Goal: Transaction & Acquisition: Purchase product/service

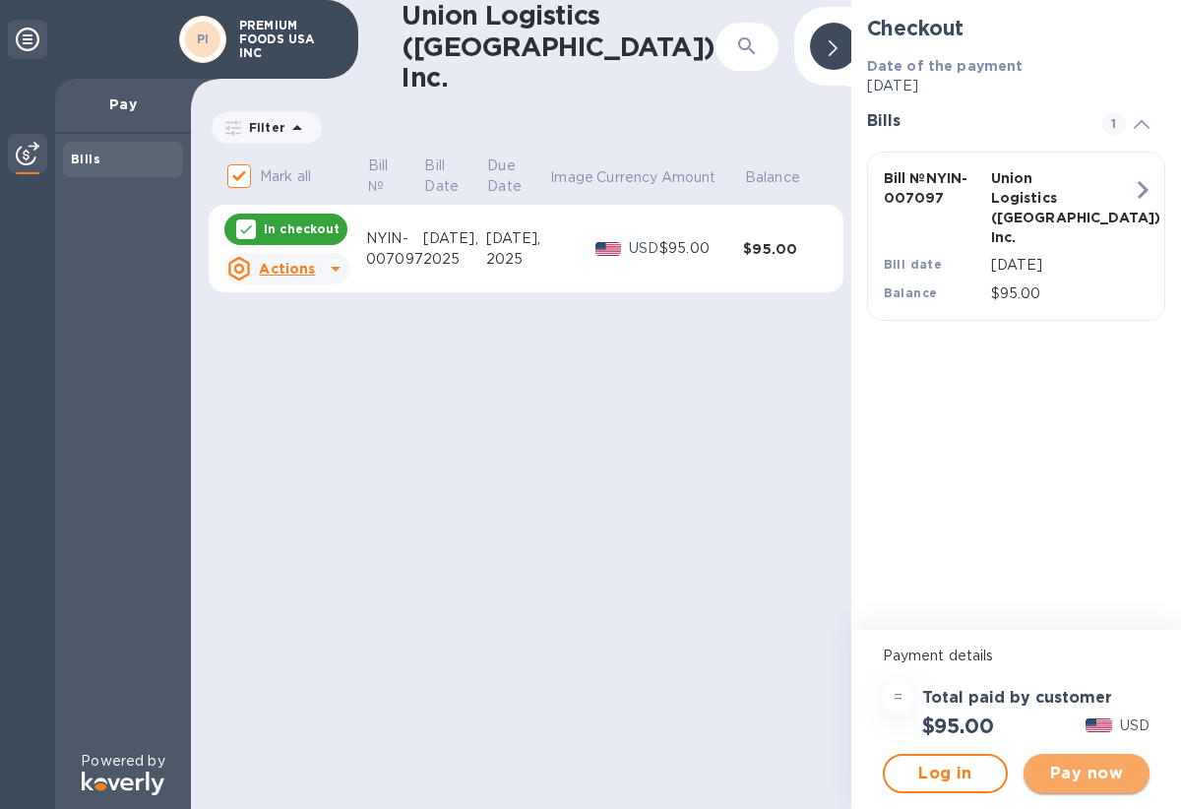
click at [1089, 775] on span "Pay now" at bounding box center [1087, 774] width 95 height 24
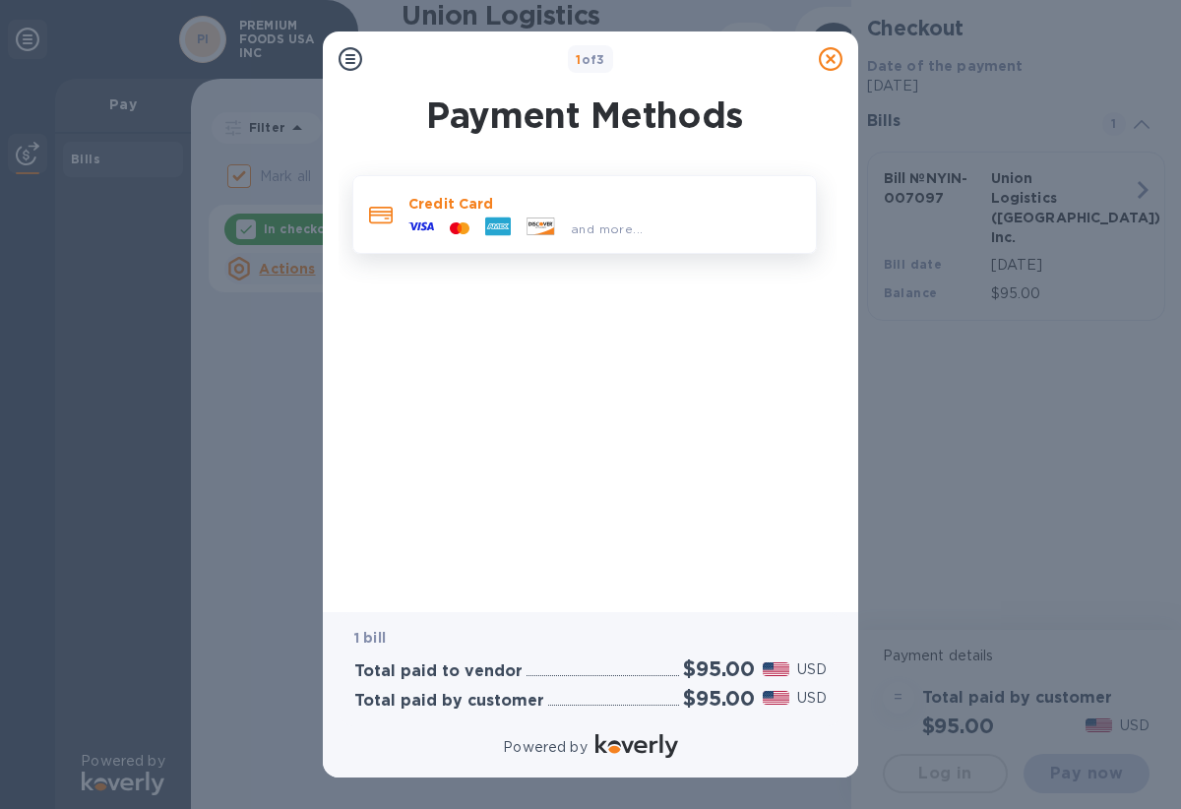
click at [564, 201] on p "Credit Card" at bounding box center [605, 204] width 392 height 20
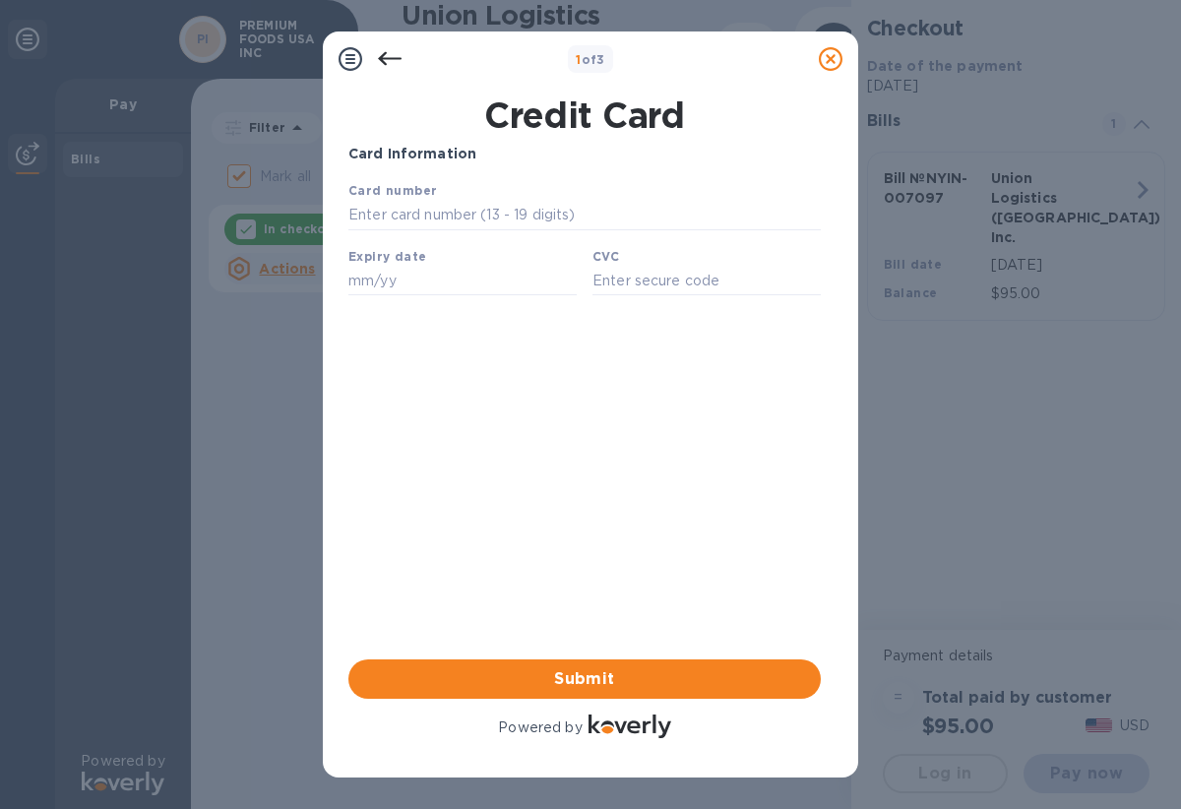
click at [564, 201] on input "text" at bounding box center [585, 216] width 473 height 30
type input "[CREDIT_CARD_NUMBER]"
type input "08/28"
click at [754, 282] on input "text" at bounding box center [707, 281] width 228 height 30
type input "433"
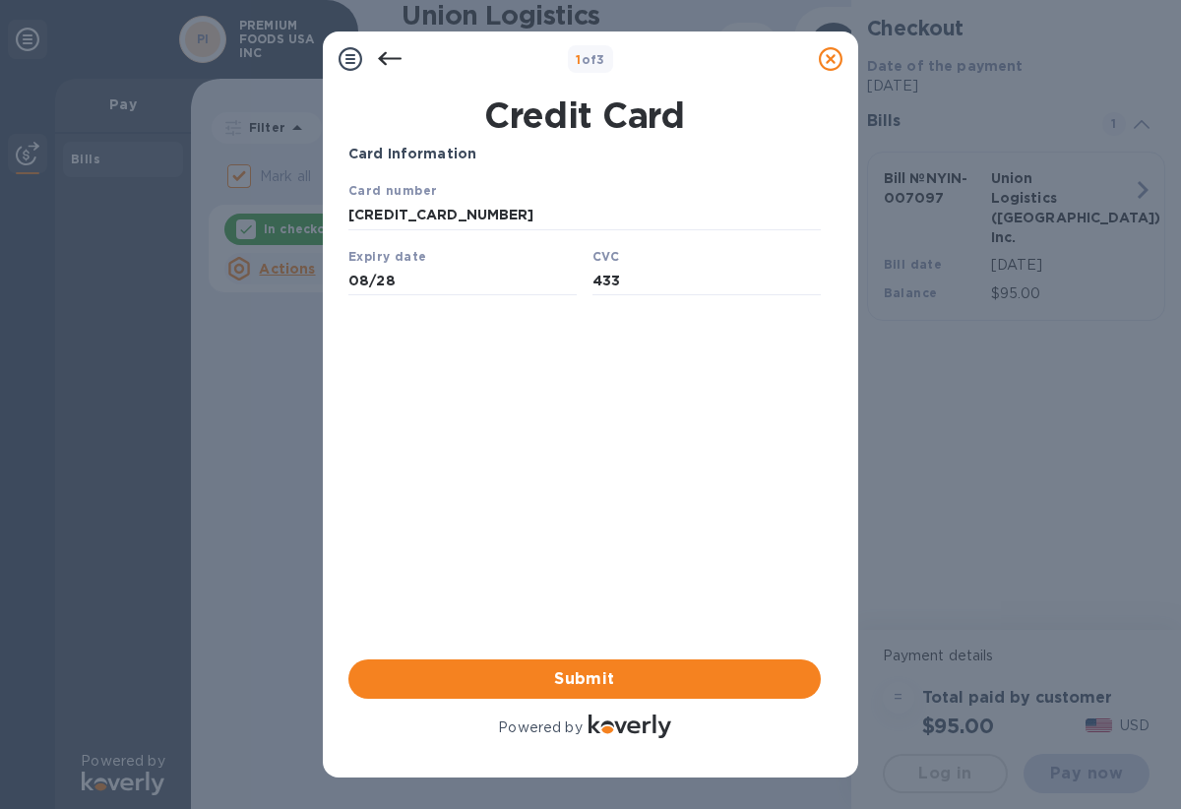
click at [757, 468] on div "Card Information Your browser does not support iframes Submit Powered by" at bounding box center [585, 443] width 473 height 599
click at [743, 560] on div "Card Information Your browser does not support iframes Submit Powered by" at bounding box center [585, 443] width 473 height 599
click at [754, 684] on span "Submit" at bounding box center [584, 679] width 441 height 24
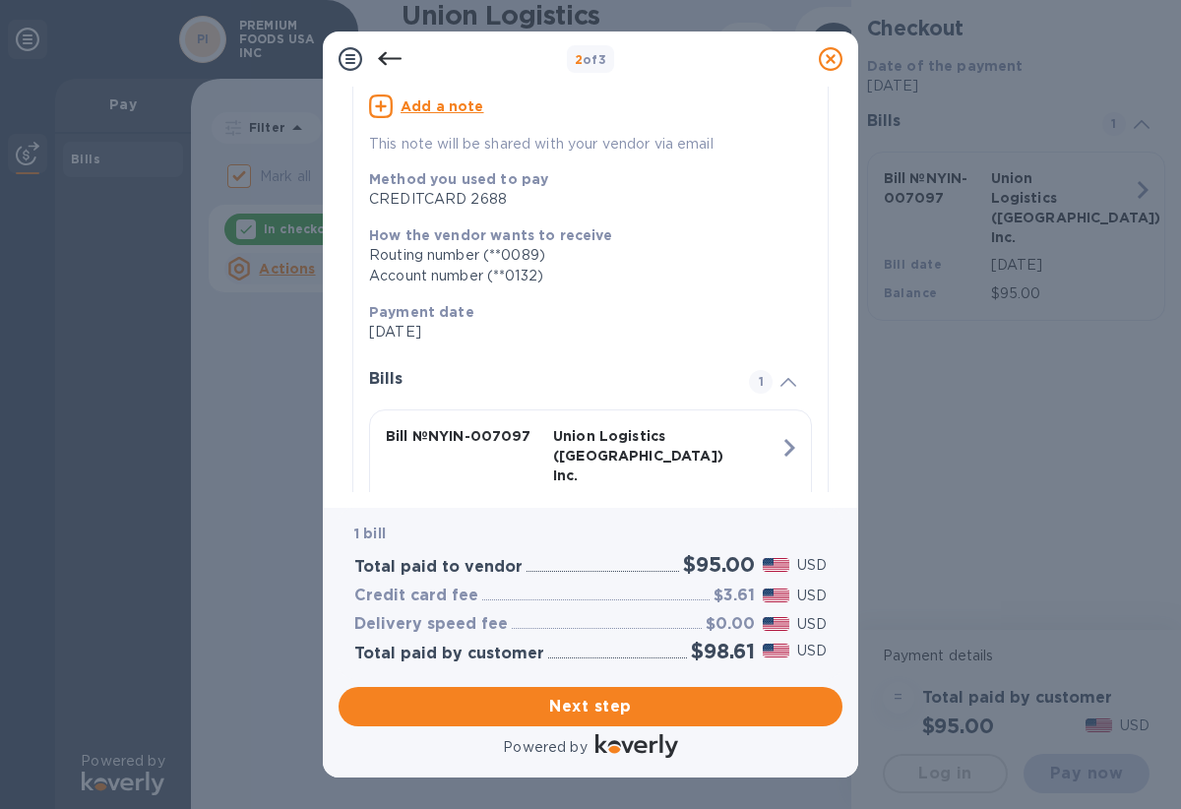
scroll to position [257, 0]
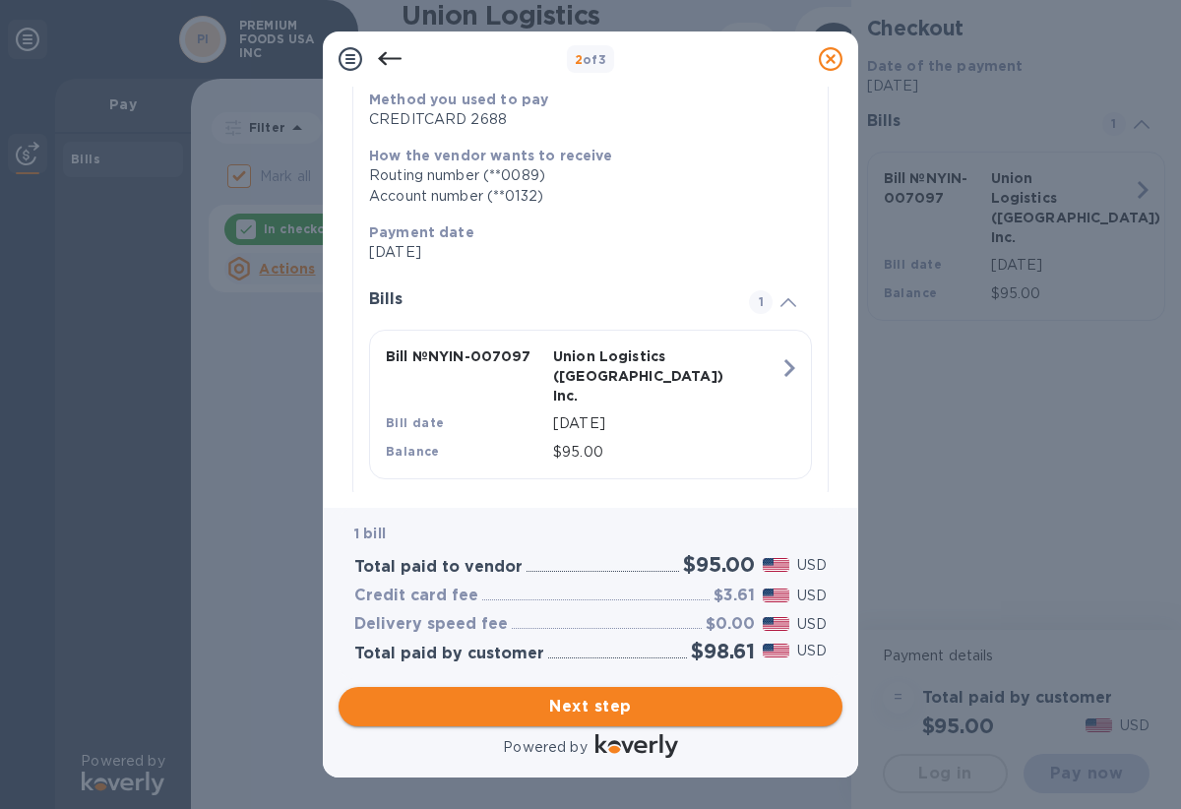
click at [715, 708] on span "Next step" at bounding box center [590, 707] width 473 height 24
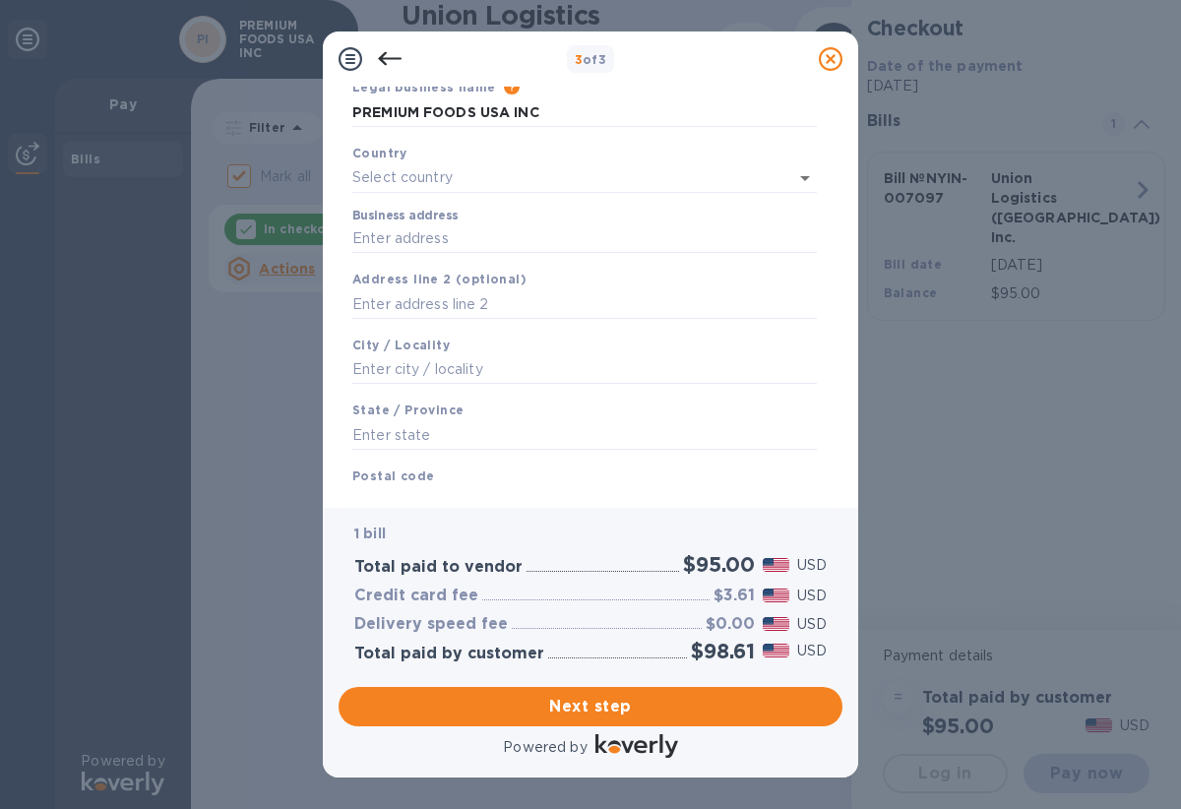
scroll to position [0, 0]
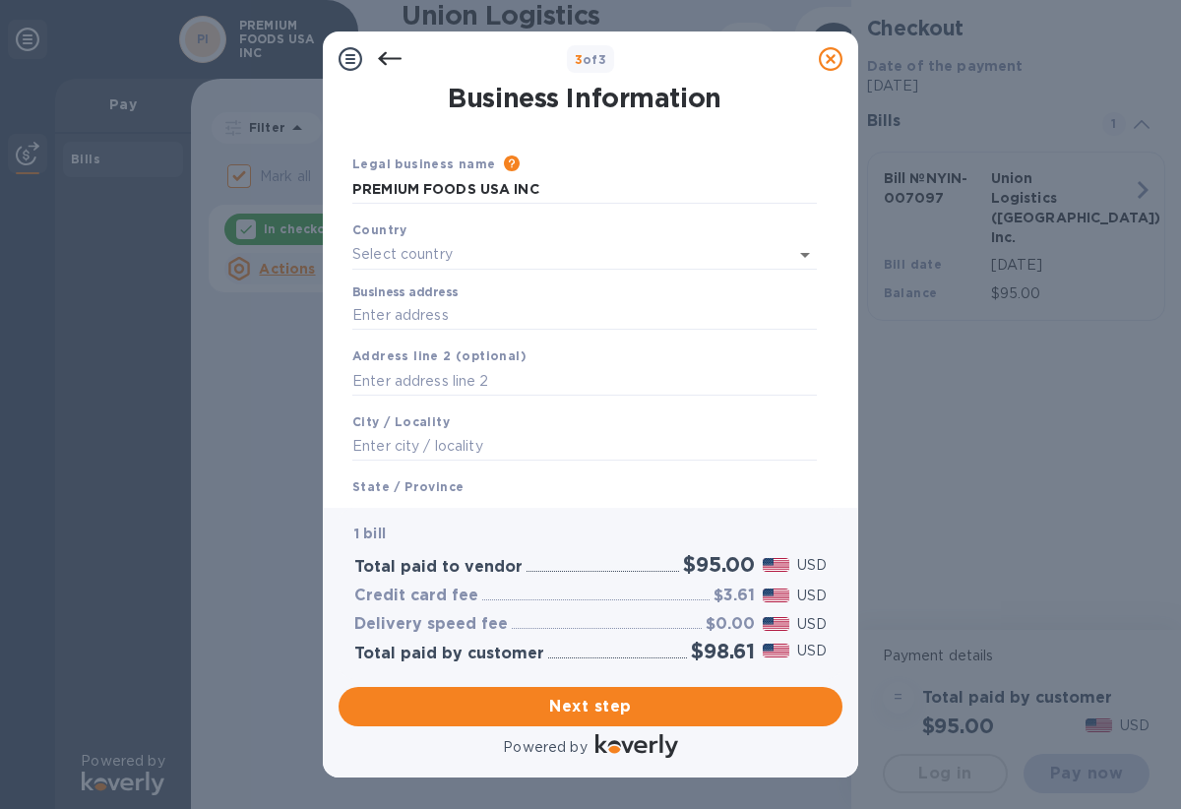
click at [423, 238] on div "Country" at bounding box center [585, 245] width 480 height 66
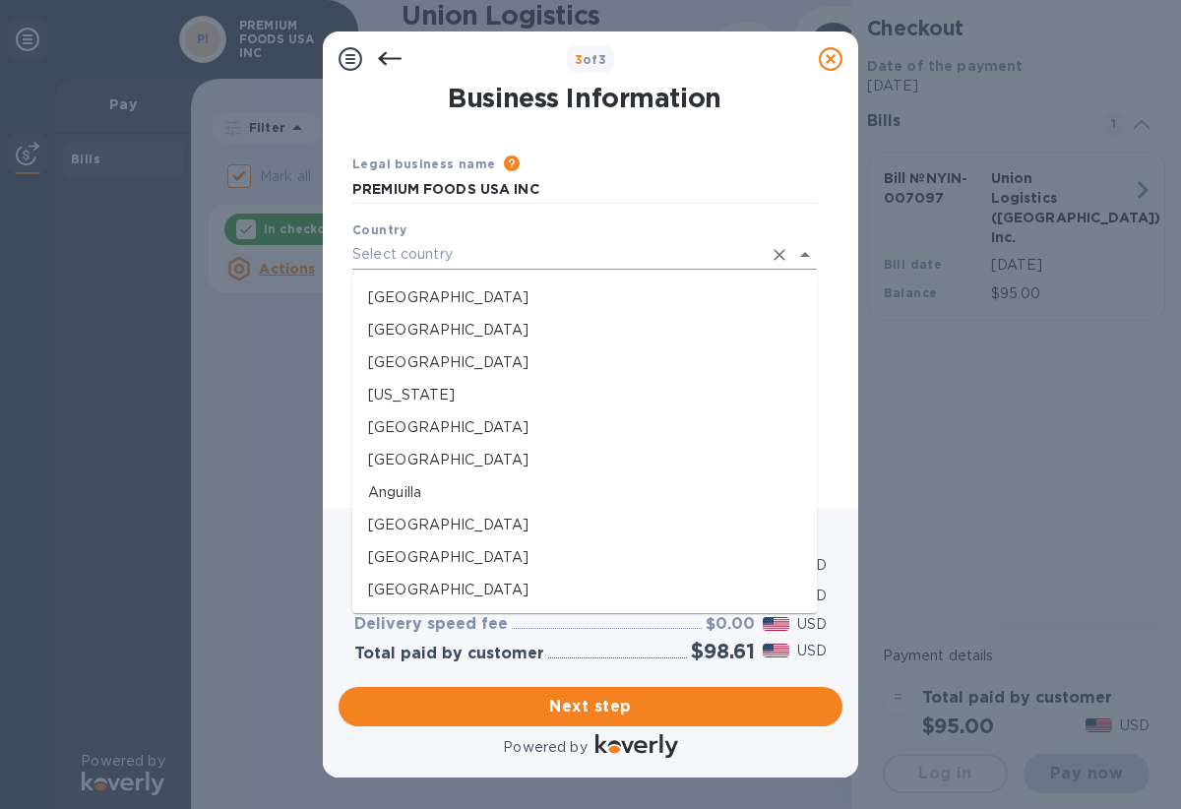
click at [426, 249] on input "text" at bounding box center [557, 254] width 410 height 29
click at [435, 286] on li "[GEOGRAPHIC_DATA]" at bounding box center [584, 298] width 465 height 32
type input "[GEOGRAPHIC_DATA]"
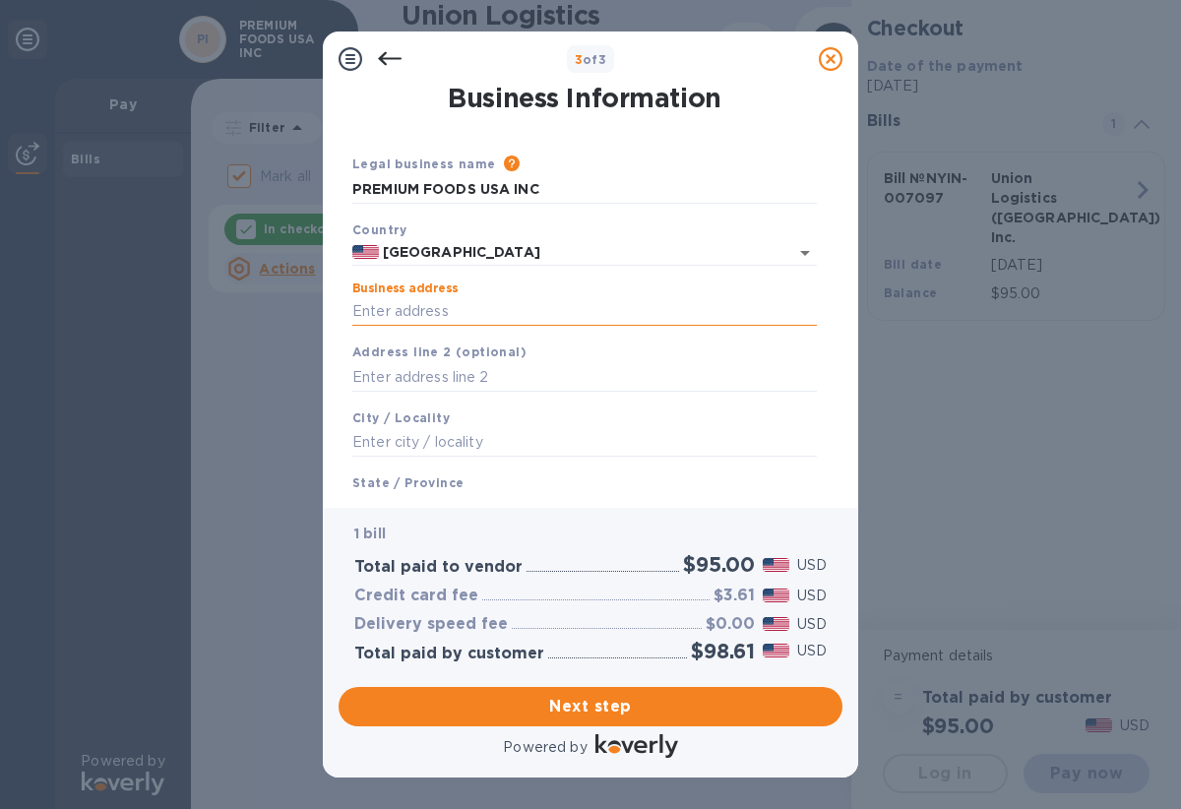
click at [437, 312] on input "Business address" at bounding box center [584, 312] width 465 height 30
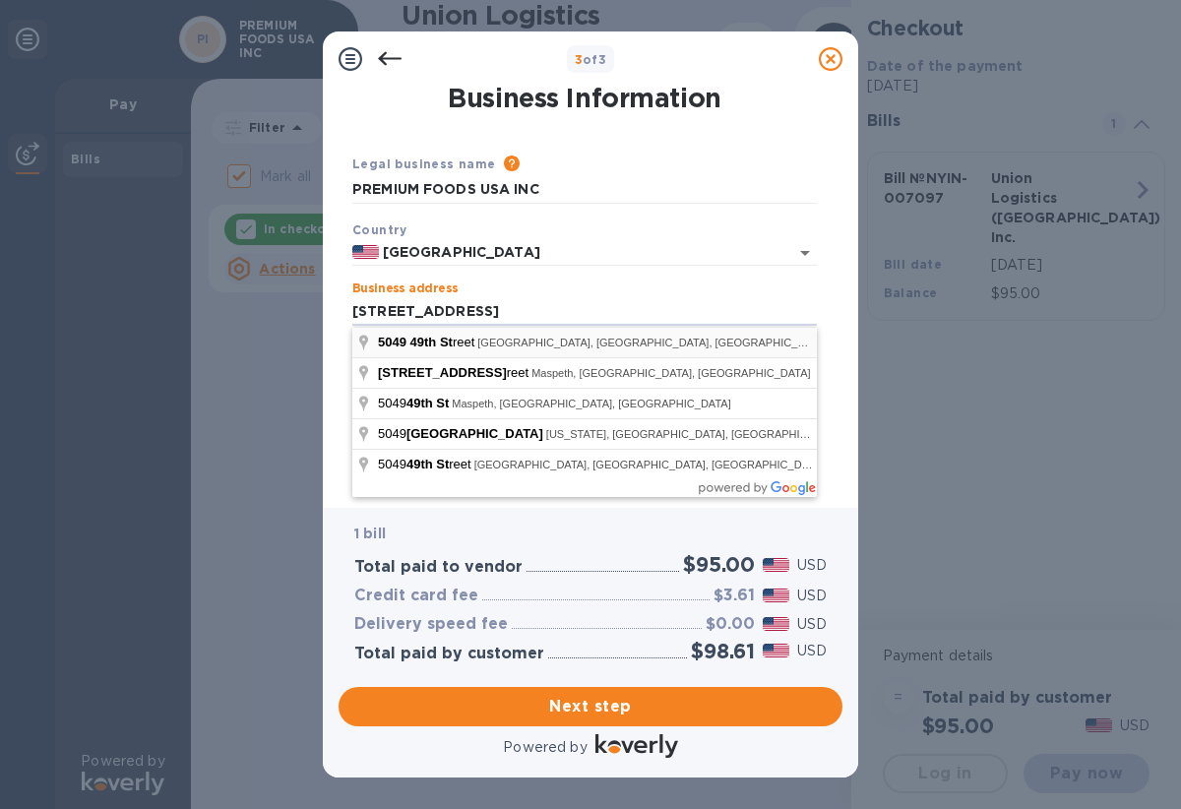
type input "[STREET_ADDRESS]"
type input "NY"
type input "11377"
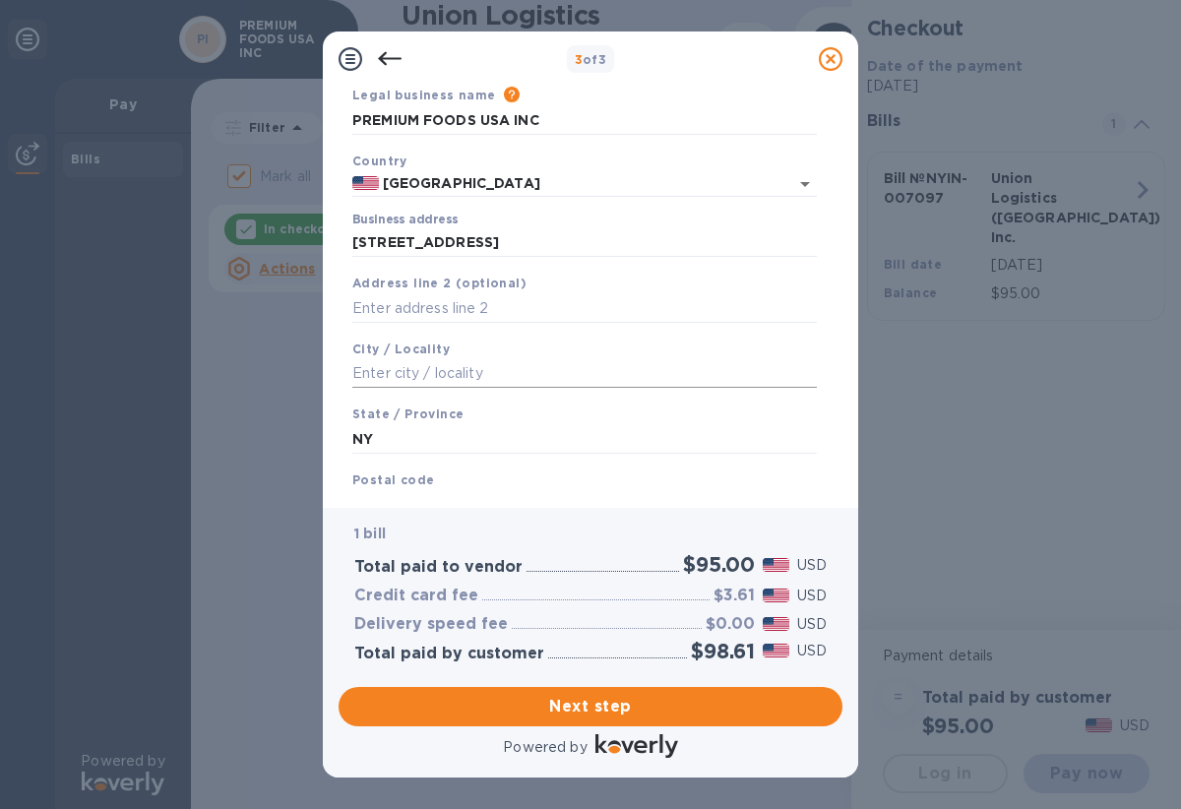
scroll to position [57, 0]
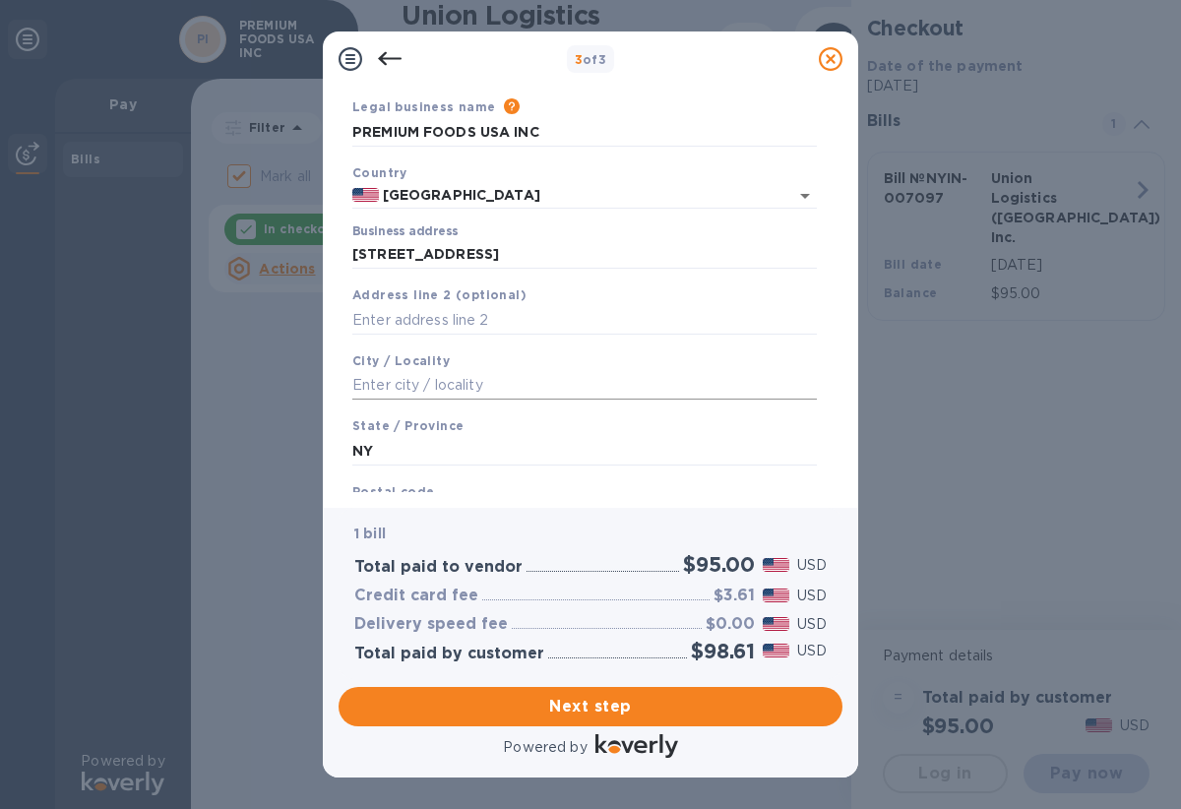
click at [464, 384] on input "text" at bounding box center [584, 386] width 465 height 30
type input "Woodside"
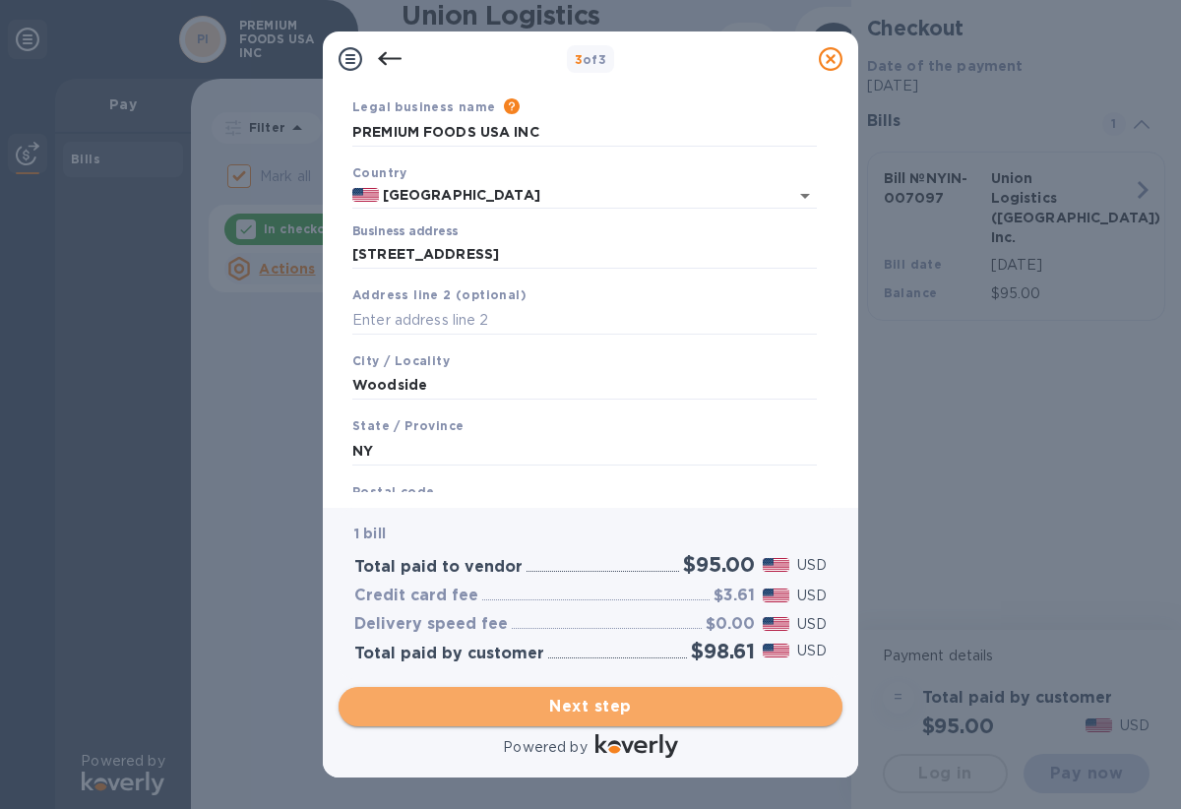
click at [703, 718] on span "Next step" at bounding box center [590, 707] width 473 height 24
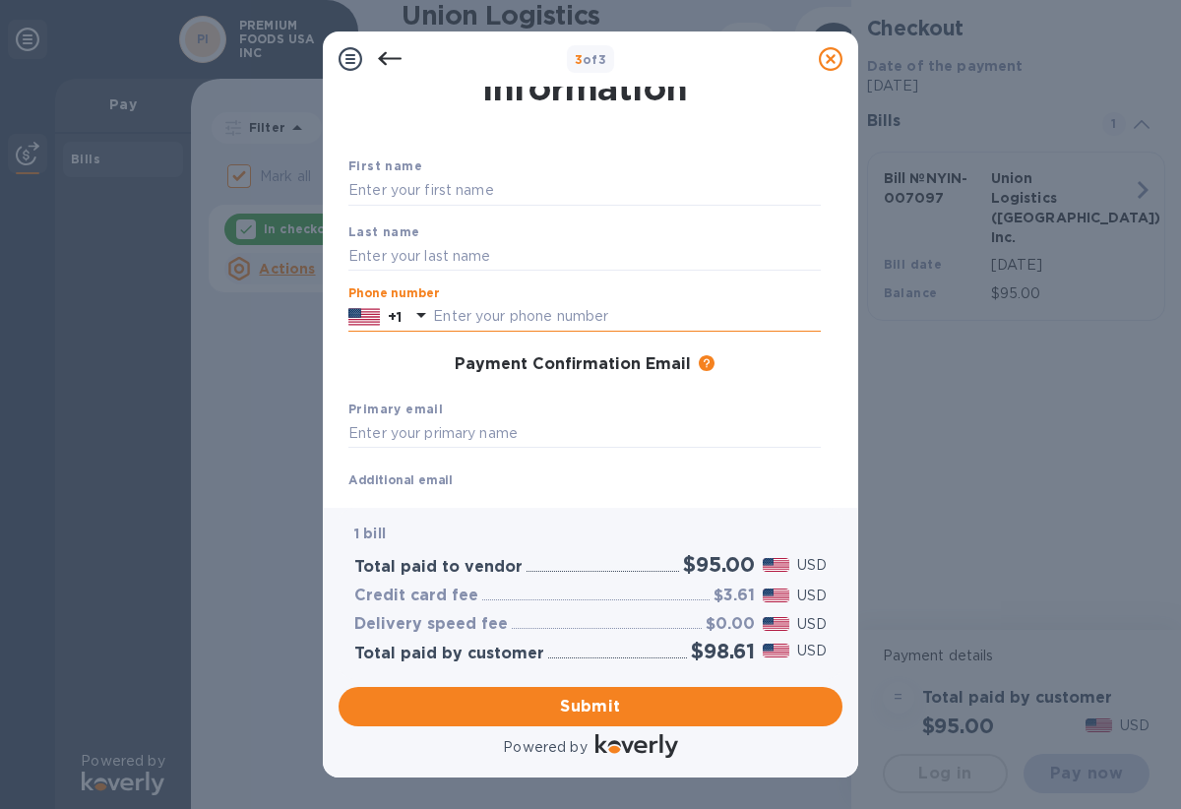
click at [642, 327] on input "text" at bounding box center [627, 317] width 388 height 30
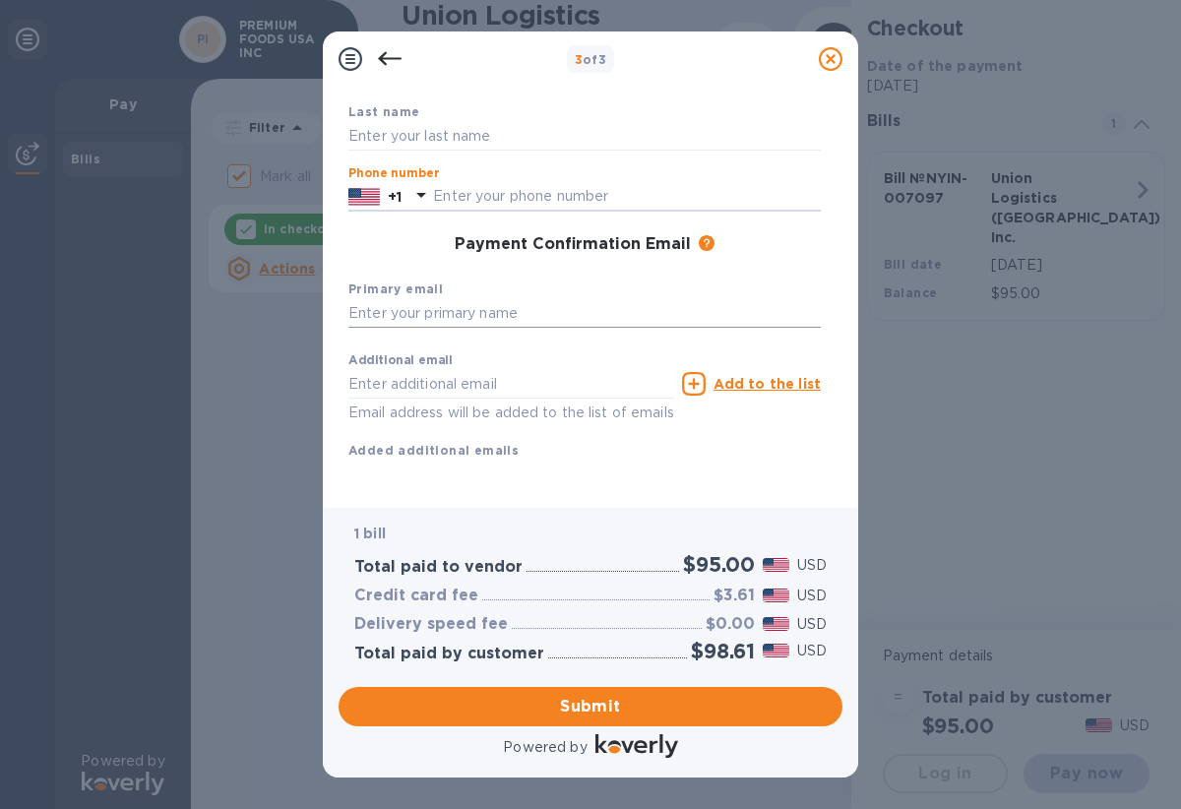
scroll to position [198, 0]
click at [624, 299] on input "text" at bounding box center [585, 314] width 473 height 30
type input "[EMAIL_ADDRESS][DOMAIN_NAME]"
click at [661, 431] on div "Additional email Email address will be added to the list of emails Add to the l…" at bounding box center [585, 402] width 473 height 117
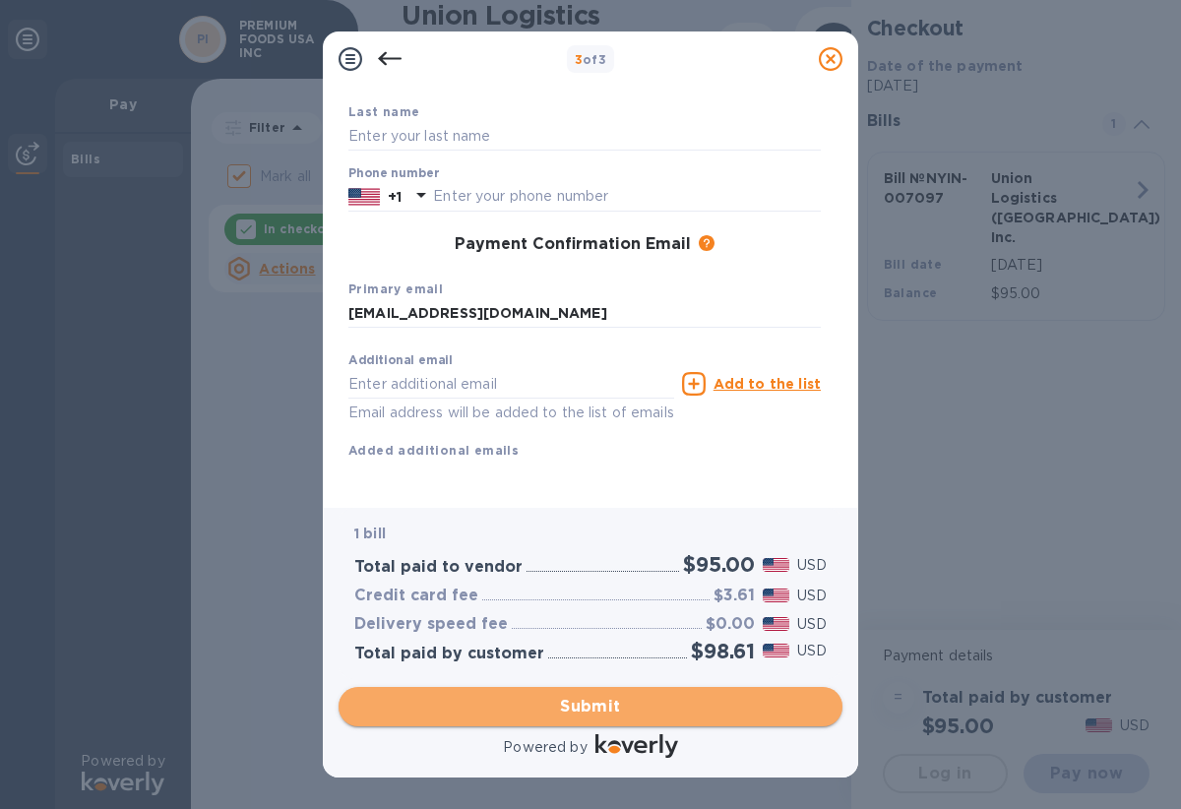
click at [650, 698] on span "Submit" at bounding box center [590, 707] width 473 height 24
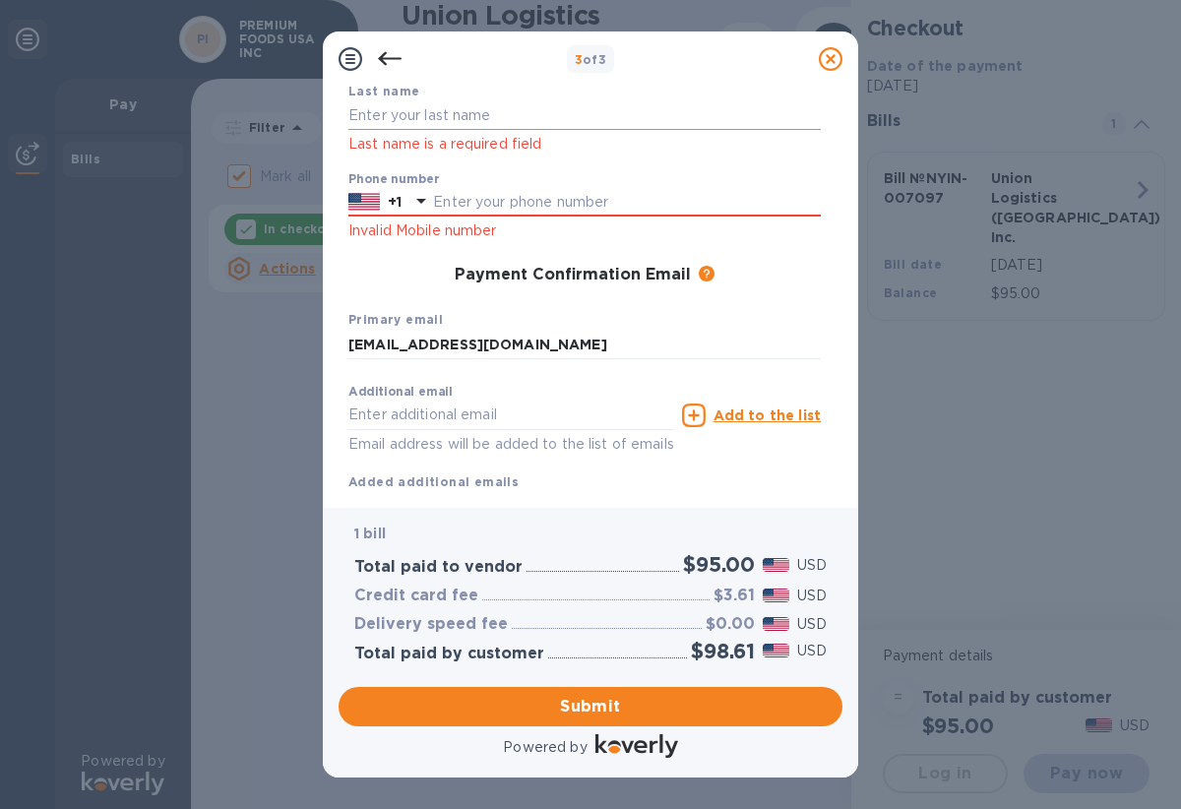
click at [496, 125] on input "text" at bounding box center [585, 116] width 473 height 30
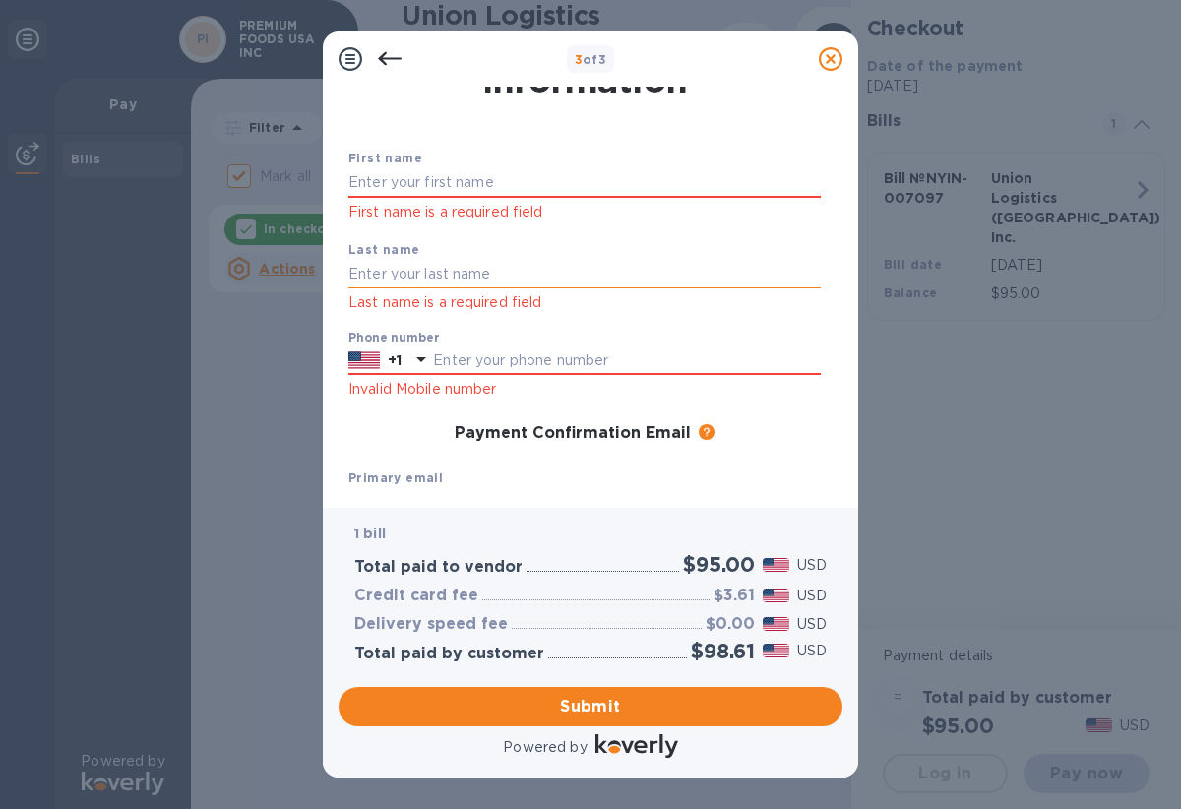
scroll to position [55, 0]
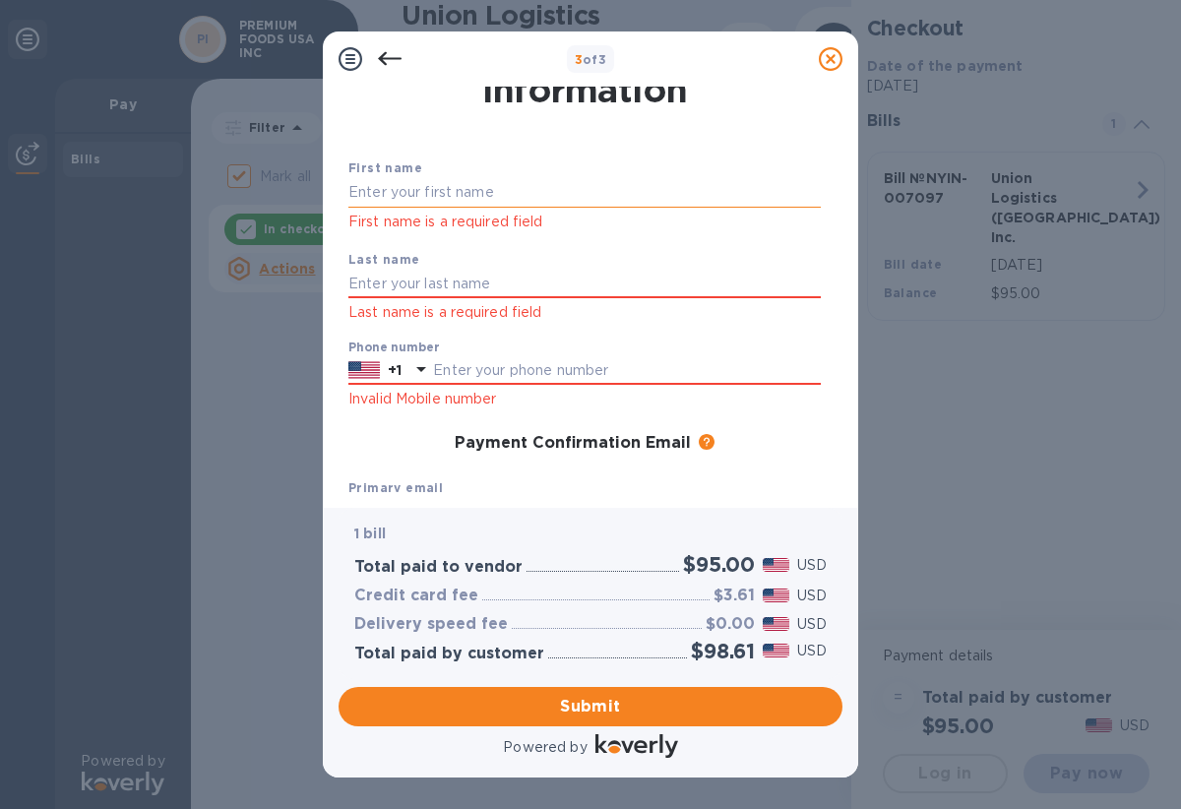
click at [486, 195] on input "text" at bounding box center [585, 193] width 473 height 30
type input "Kollol"
type input "[PERSON_NAME]"
type input "7"
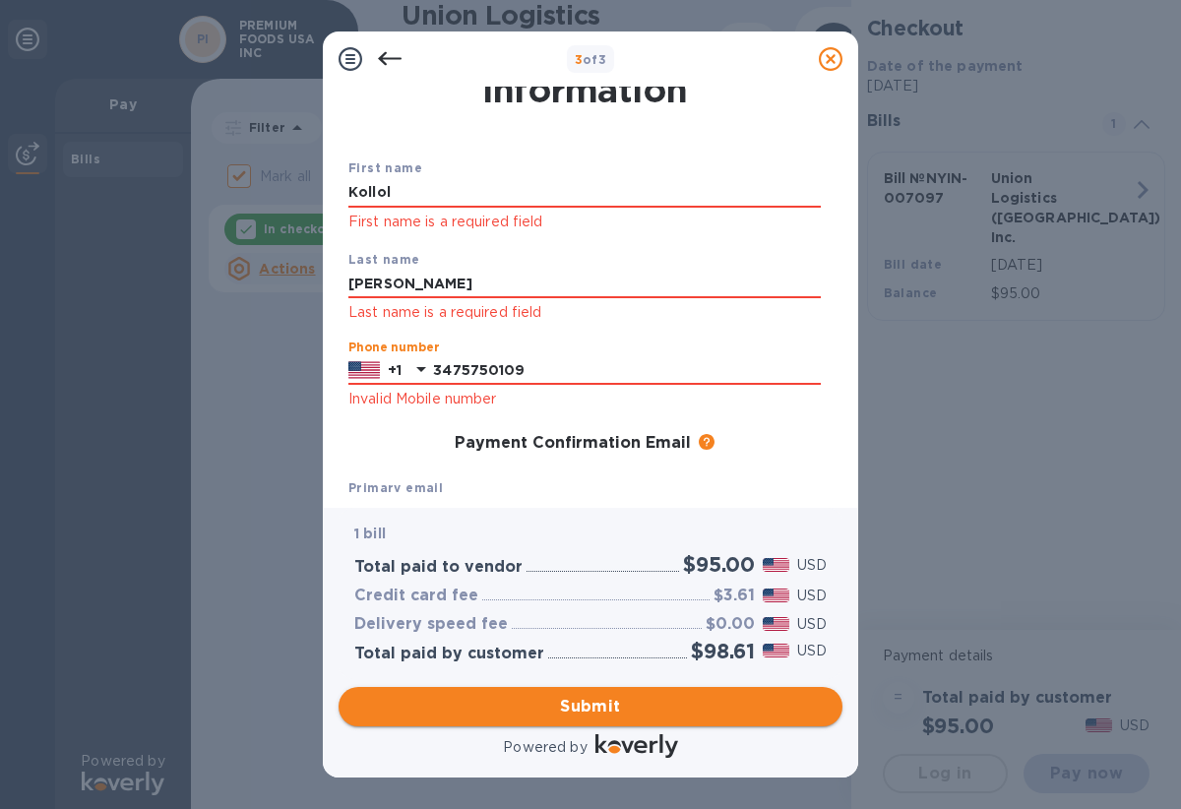
type input "3475750109"
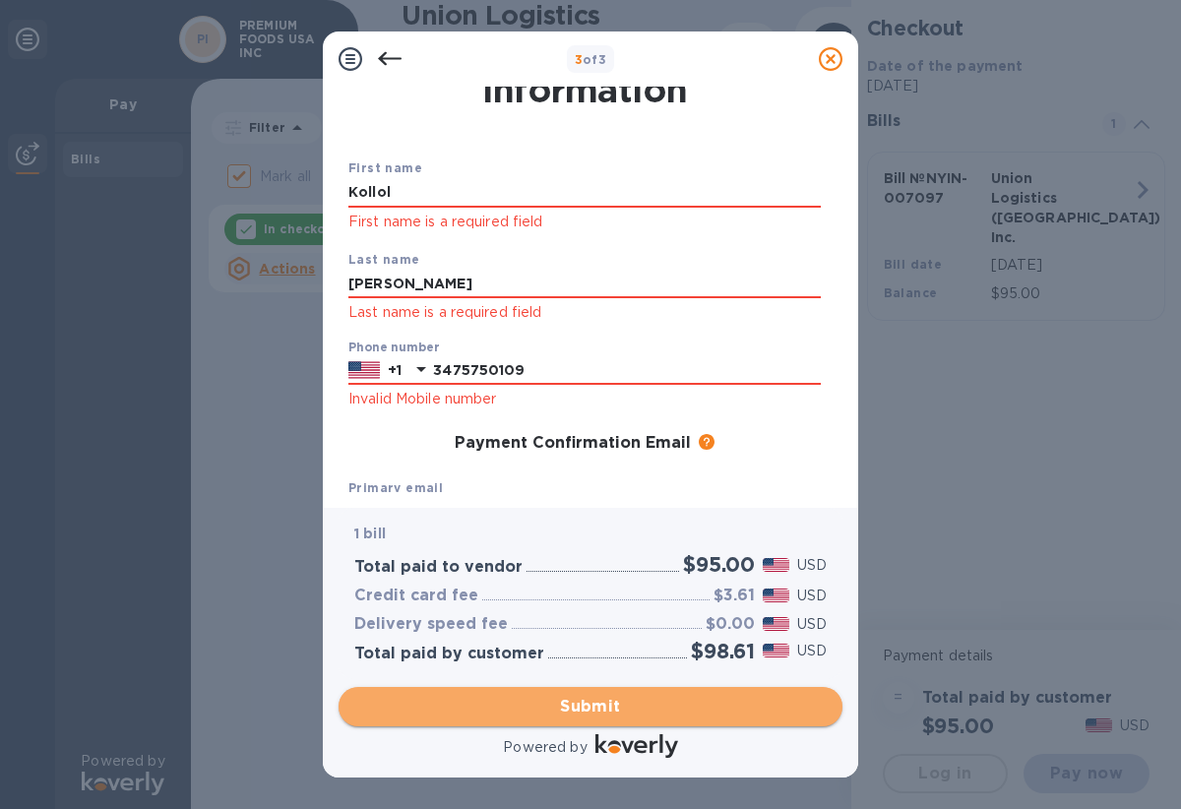
click at [610, 707] on span "Submit" at bounding box center [590, 707] width 473 height 24
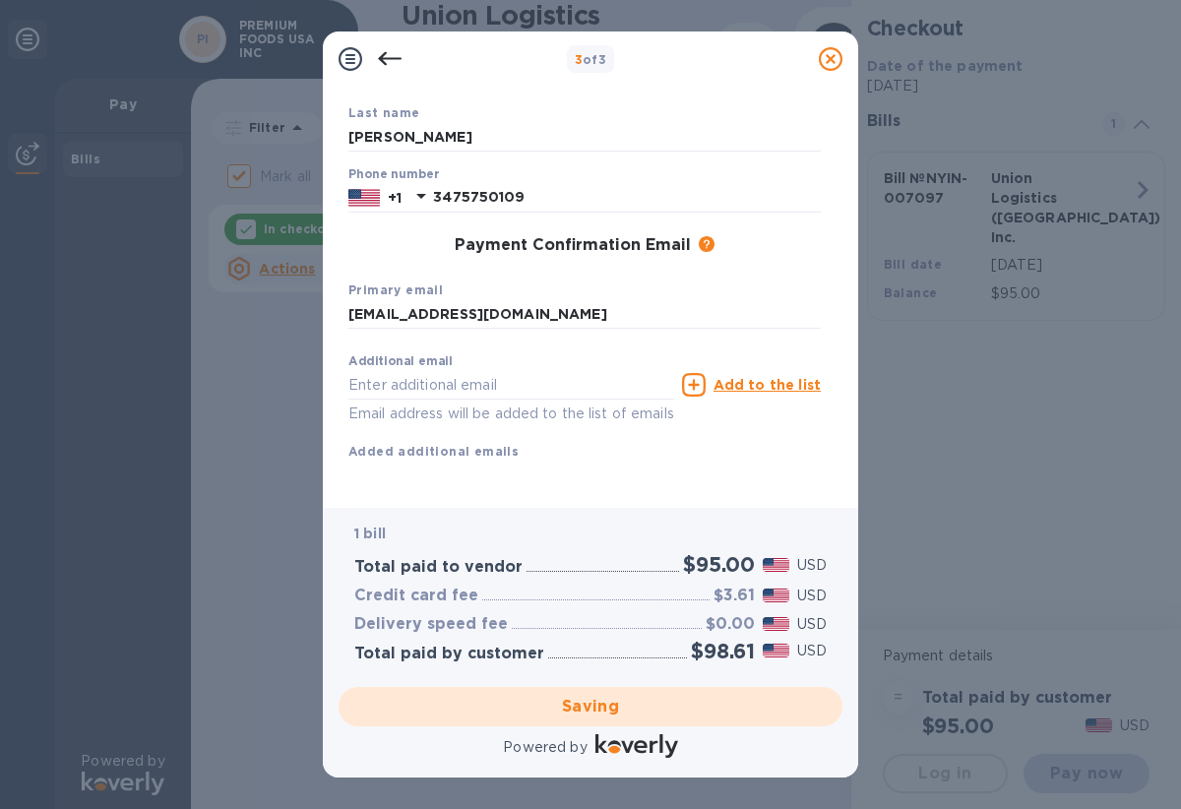
scroll to position [191, 0]
click at [634, 303] on input "[EMAIL_ADDRESS][DOMAIN_NAME]" at bounding box center [585, 314] width 473 height 30
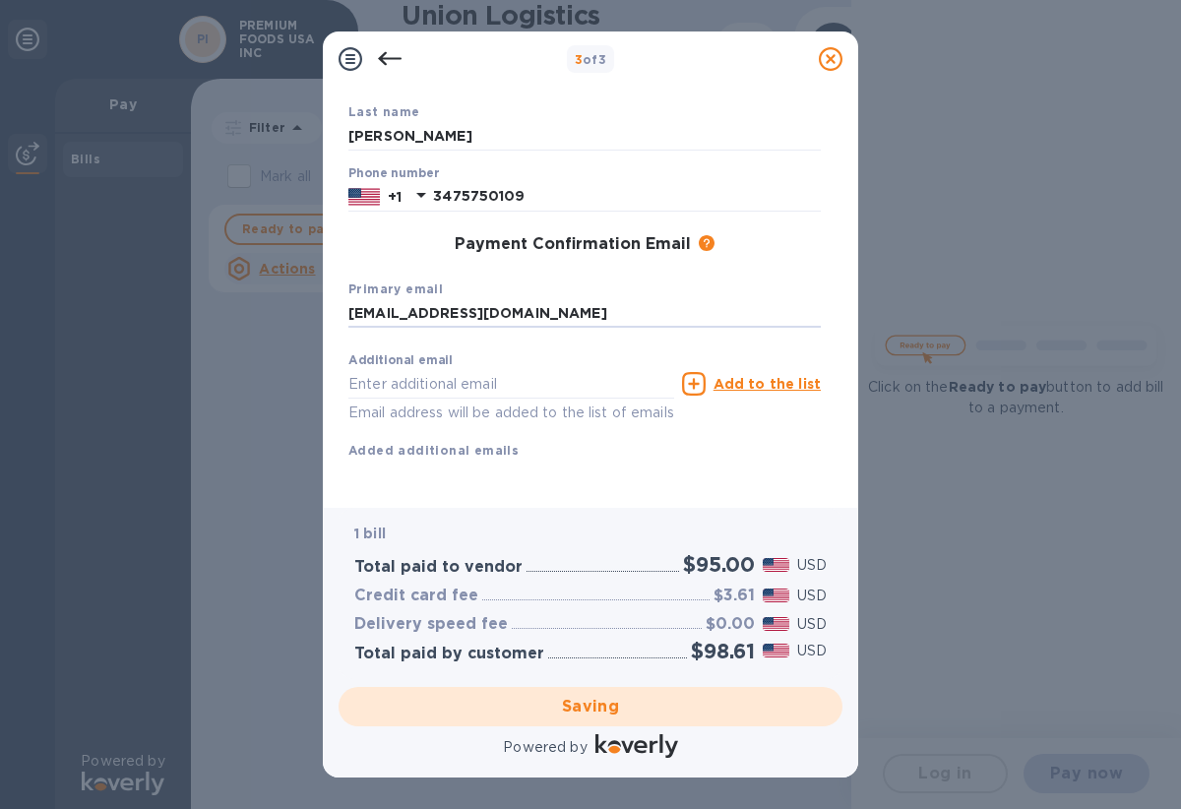
checkbox input "false"
